Goal: Information Seeking & Learning: Learn about a topic

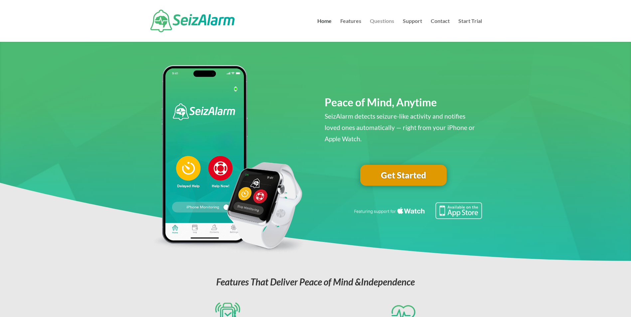
click at [385, 20] on link "Questions" at bounding box center [382, 30] width 24 height 23
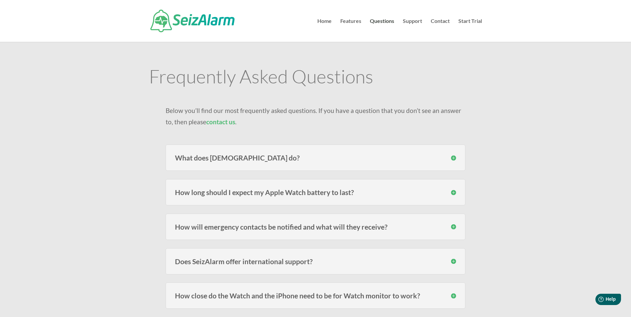
click at [453, 193] on h3 "How long should I expect my Apple Watch battery to last?" at bounding box center [315, 192] width 281 height 7
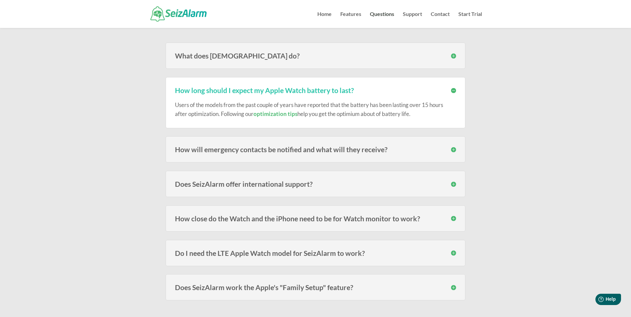
scroll to position [100, 0]
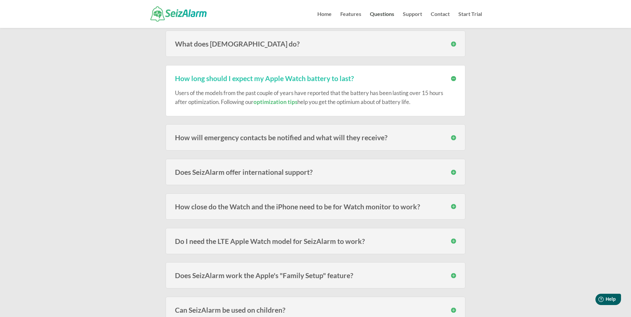
click at [452, 240] on h3 "Do I need the LTE Apple Watch model for SeizAlarm to work?" at bounding box center [315, 241] width 281 height 7
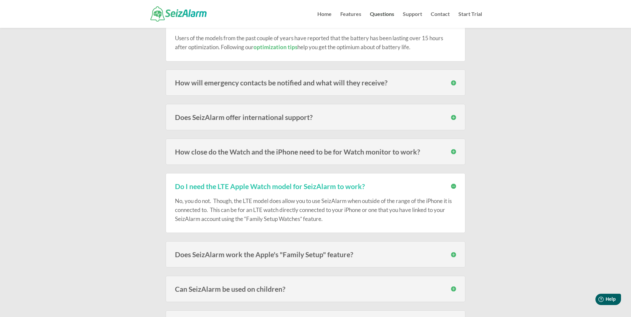
scroll to position [166, 0]
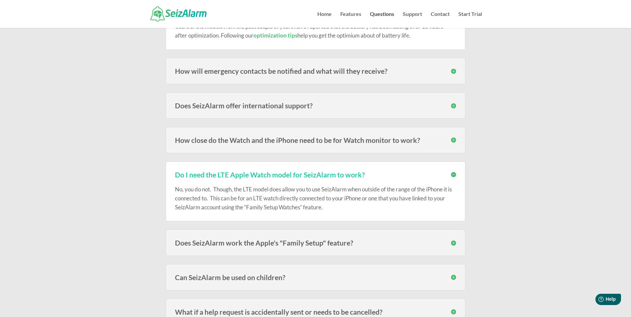
click at [453, 243] on h3 "Does SeizAlarm work the Apple's "Family Setup" feature?" at bounding box center [315, 243] width 281 height 7
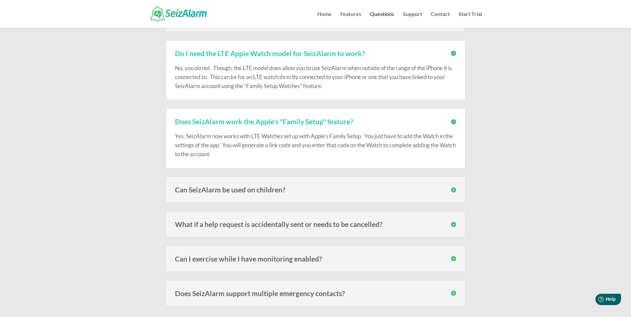
scroll to position [299, 0]
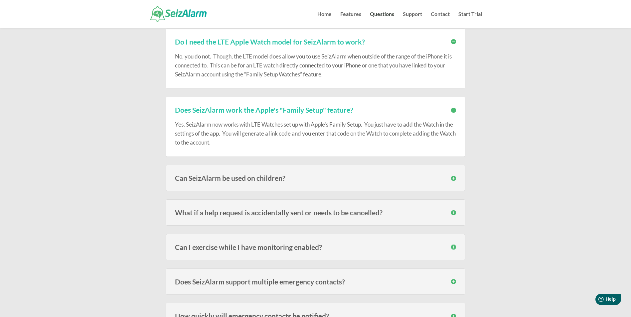
click at [454, 179] on h3 "Can SeizAlarm be used on children?" at bounding box center [315, 178] width 281 height 7
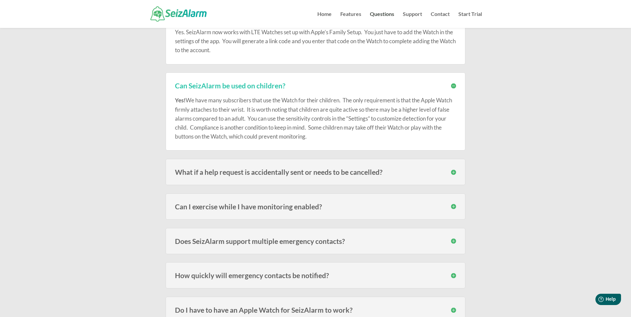
scroll to position [399, 0]
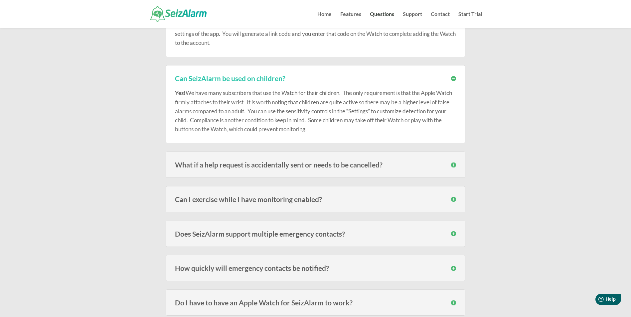
click at [453, 164] on h3 "What if a help request is accidentally sent or needs to be cancelled?" at bounding box center [315, 164] width 281 height 7
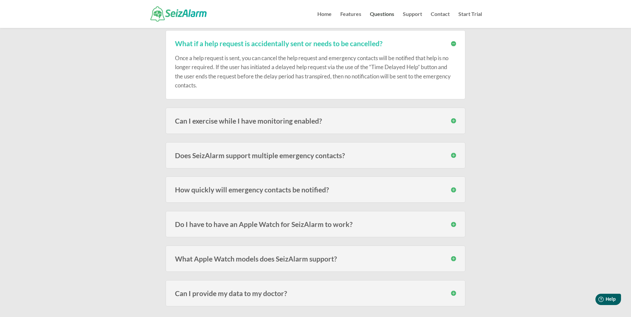
scroll to position [532, 0]
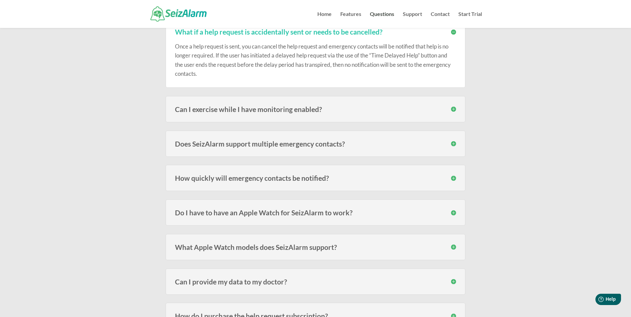
click at [454, 110] on h3 "Can I exercise while I have monitoring enabled?" at bounding box center [315, 109] width 281 height 7
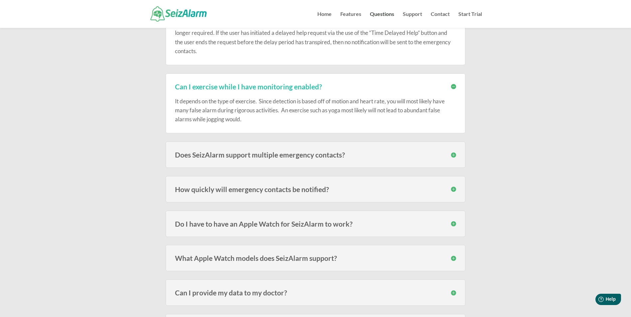
scroll to position [566, 0]
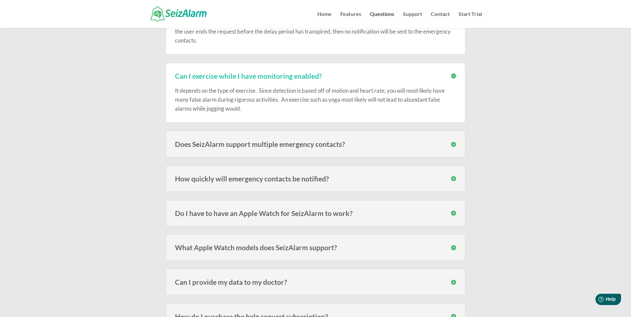
click at [453, 141] on h3 "Does SeizAlarm support multiple emergency contacts?" at bounding box center [315, 144] width 281 height 7
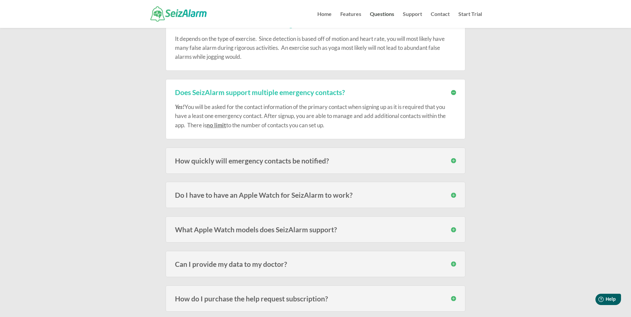
scroll to position [632, 0]
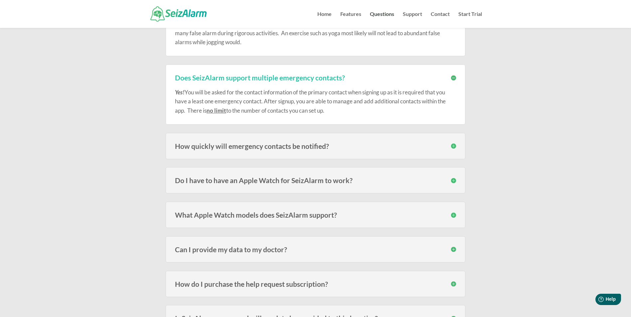
click at [453, 181] on h3 "Do I have to have an Apple Watch for SeizAlarm to work?" at bounding box center [315, 180] width 281 height 7
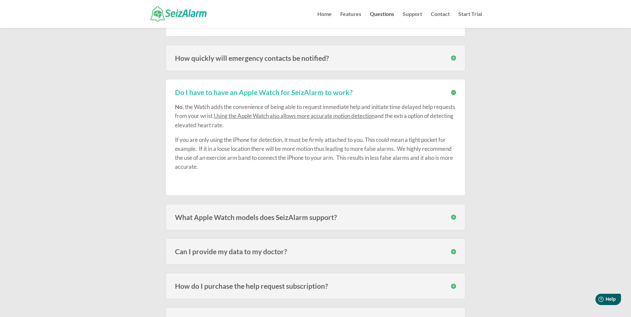
scroll to position [732, 0]
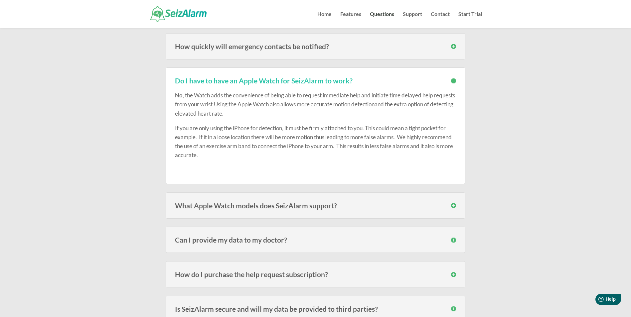
click at [453, 206] on h3 "What Apple Watch models does SeizAlarm support?" at bounding box center [315, 205] width 281 height 7
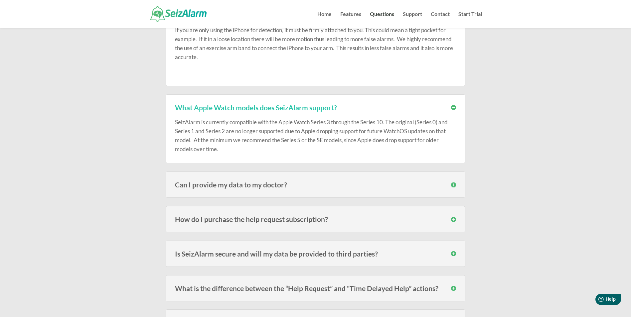
scroll to position [832, 0]
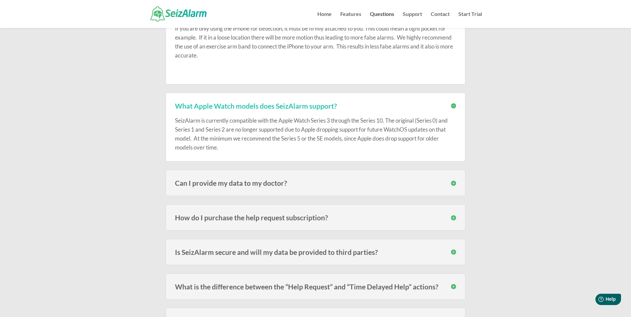
click at [456, 218] on h3 "How do I purchase the help request subscription?" at bounding box center [315, 217] width 281 height 7
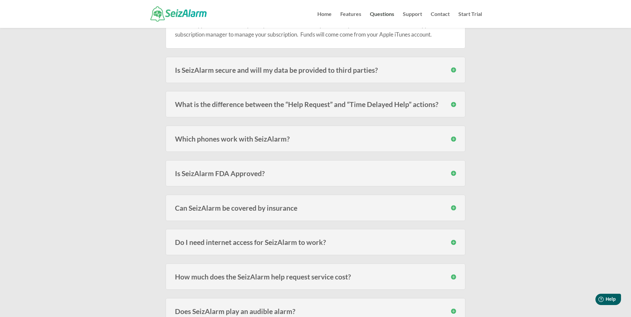
scroll to position [1065, 0]
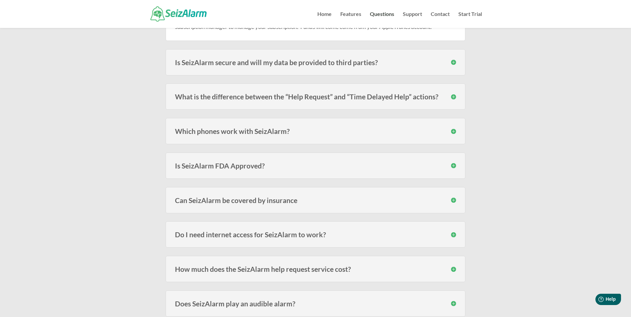
click at [454, 200] on h3 "Can SeizAlarm be covered by insurance" at bounding box center [315, 200] width 281 height 7
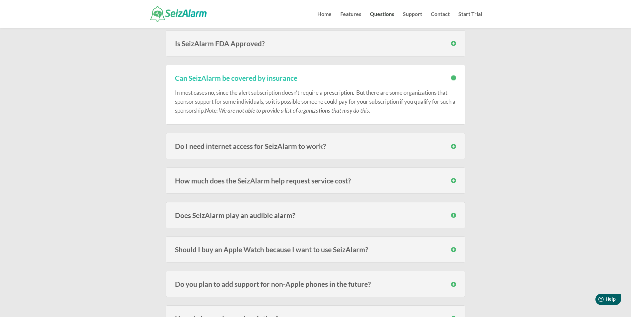
scroll to position [1198, 0]
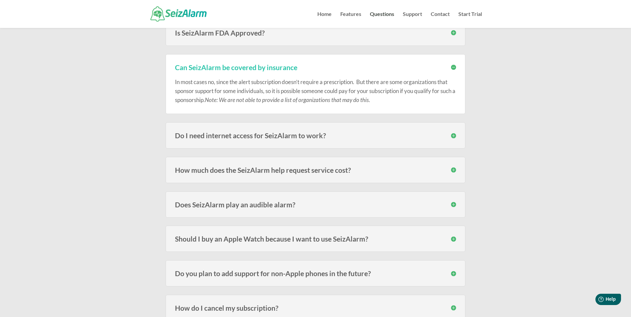
click at [452, 171] on h3 "How much does the SeizAlarm help request service cost?" at bounding box center [315, 170] width 281 height 7
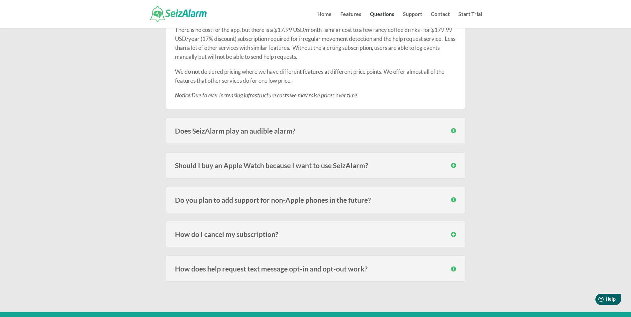
scroll to position [1364, 0]
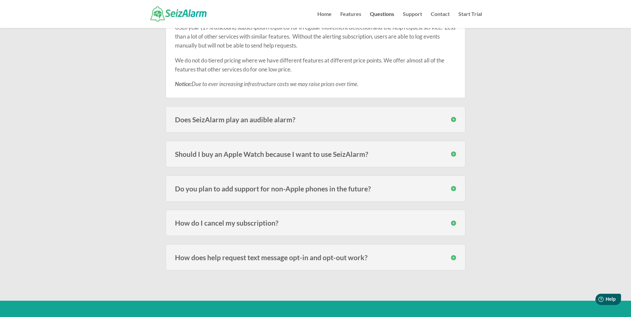
click at [454, 154] on h3 "Should I buy an Apple Watch because I want to use SeizAlarm?" at bounding box center [315, 154] width 281 height 7
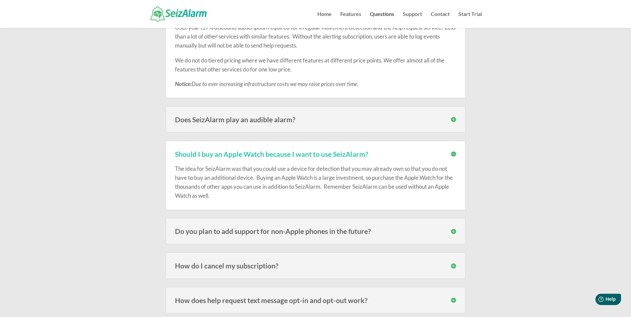
click at [453, 230] on h3 "Do you plan to add support for non-Apple phones in the future?" at bounding box center [315, 231] width 281 height 7
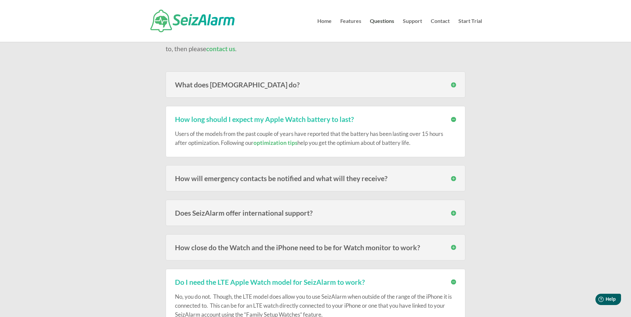
scroll to position [0, 0]
